Goal: Communication & Community: Share content

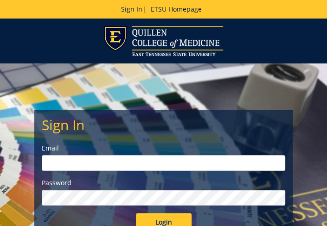
click at [63, 159] on input "email" at bounding box center [164, 163] width 244 height 16
type input "[EMAIL_ADDRESS][DOMAIN_NAME]"
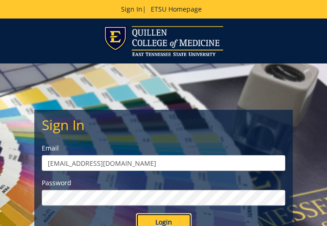
click at [163, 217] on input "Login" at bounding box center [164, 222] width 56 height 19
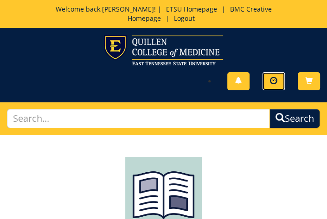
click at [276, 81] on span at bounding box center [273, 80] width 7 height 7
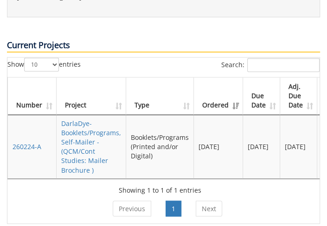
scroll to position [649, 0]
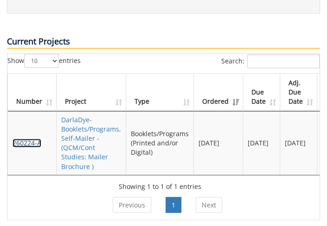
click at [24, 139] on link "260224-A" at bounding box center [27, 143] width 29 height 9
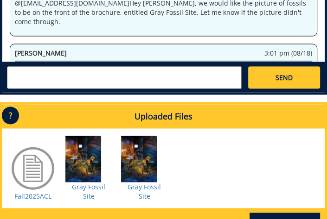
scroll to position [835, 0]
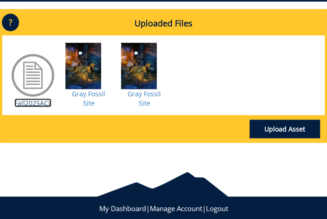
click at [30, 99] on link "Fall2025ACL" at bounding box center [32, 103] width 37 height 9
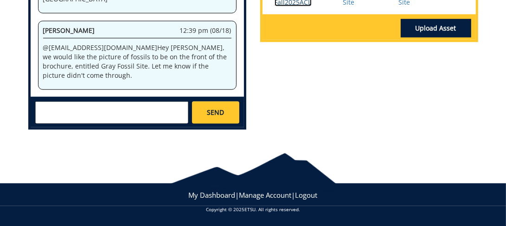
scroll to position [408, 0]
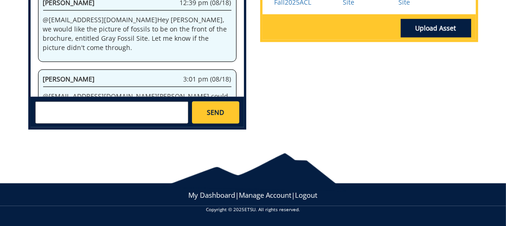
click at [58, 100] on div "SEND" at bounding box center [137, 112] width 213 height 31
click at [57, 107] on textarea at bounding box center [111, 113] width 153 height 22
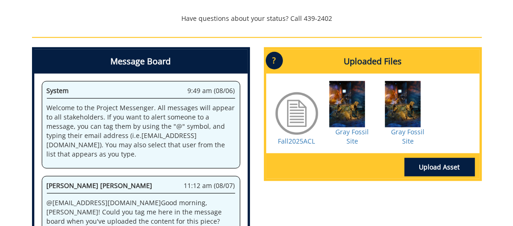
scroll to position [46, 0]
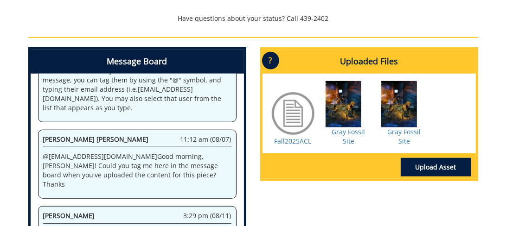
type textarea "@campbelltc@etsu.edu Taylor, please use the most current brochure information. …"
click at [327, 158] on link "Upload Asset" at bounding box center [436, 167] width 70 height 19
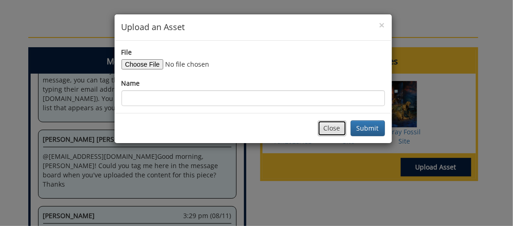
click at [327, 131] on button "Close" at bounding box center [332, 129] width 29 height 16
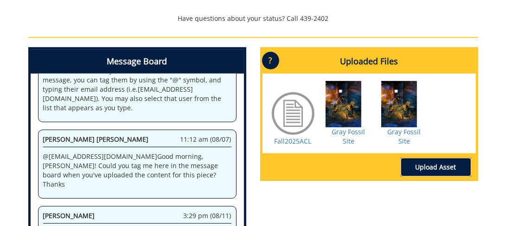
click at [327, 158] on link "Upload Asset" at bounding box center [436, 167] width 70 height 19
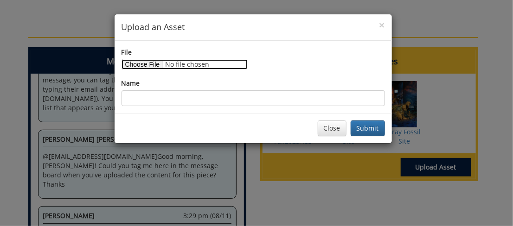
click at [138, 62] on input "File" at bounding box center [185, 64] width 126 height 10
type input "C:\fakepath\#3Fall 2025 ACL Speaker Schedule 3.docx"
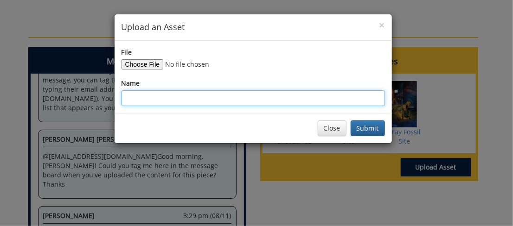
click at [135, 99] on input "Name" at bounding box center [253, 98] width 263 height 16
type input "#3ACLFallBrochure"
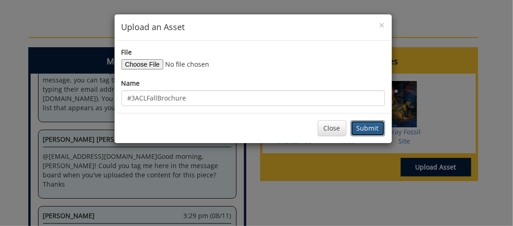
click at [327, 128] on button "Submit" at bounding box center [368, 129] width 34 height 16
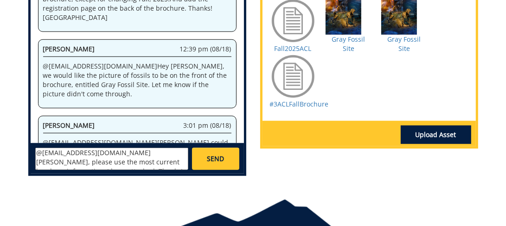
scroll to position [0, 0]
click at [143, 163] on textarea "@campbelltc@etsu.edu Taylor, please use the most current brochure information. …" at bounding box center [111, 159] width 153 height 22
type textarea "@campbelltc@etsu.edu Taylor, please use the most current brochure information #…"
click at [211, 152] on link "SEND" at bounding box center [215, 159] width 47 height 22
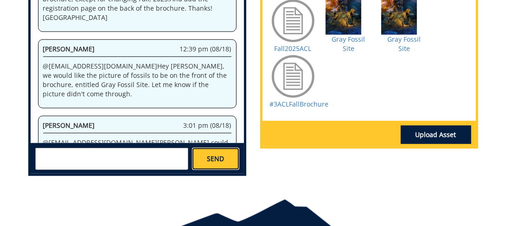
scroll to position [466, 0]
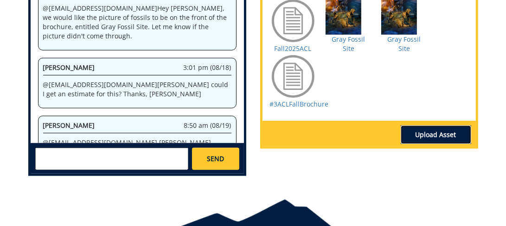
click at [327, 126] on link "Upload Asset" at bounding box center [436, 135] width 70 height 19
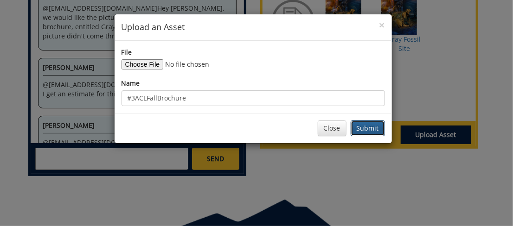
click at [327, 125] on button "Submit" at bounding box center [368, 129] width 34 height 16
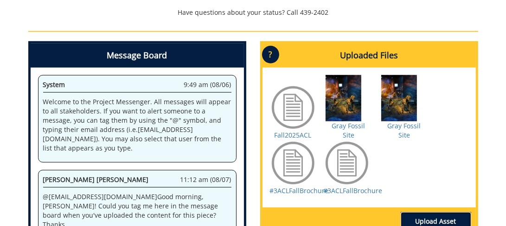
scroll to position [367, 0]
